Goal: Information Seeking & Learning: Learn about a topic

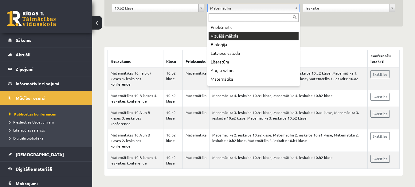
scroll to position [79, 0]
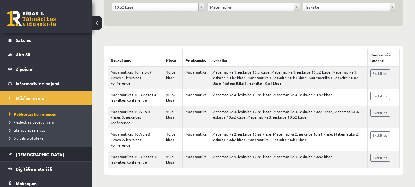
click at [31, 154] on span "[DEMOGRAPHIC_DATA]" at bounding box center [40, 154] width 48 height 6
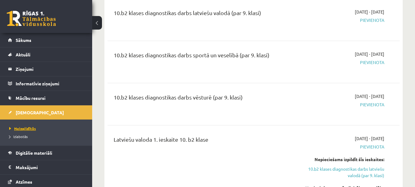
click at [26, 127] on span "Neizpildītās" at bounding box center [22, 128] width 27 height 5
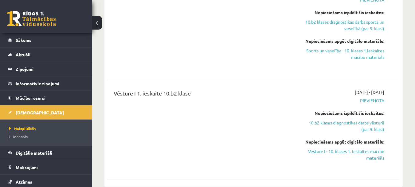
scroll to position [325, 0]
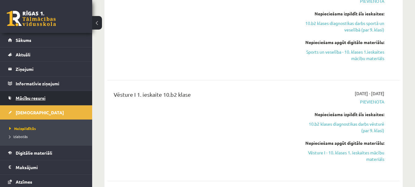
click at [41, 100] on span "Mācību resursi" at bounding box center [31, 98] width 30 height 6
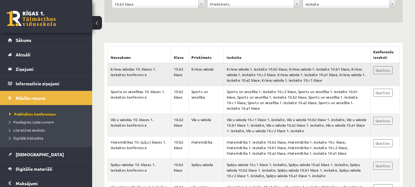
scroll to position [92, 0]
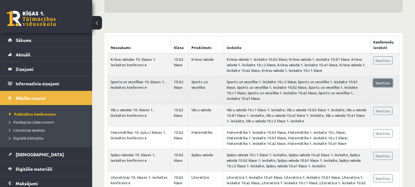
click at [386, 83] on link "Skatīties" at bounding box center [382, 83] width 19 height 8
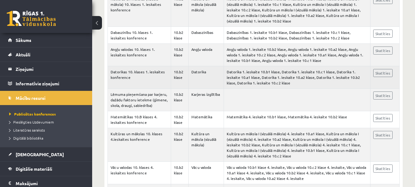
scroll to position [307, 0]
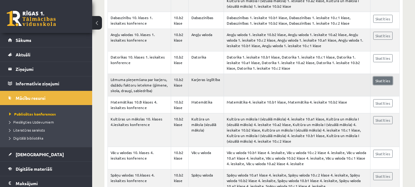
click at [385, 77] on link "Skatīties" at bounding box center [382, 81] width 19 height 8
